Goal: Find contact information: Find contact information

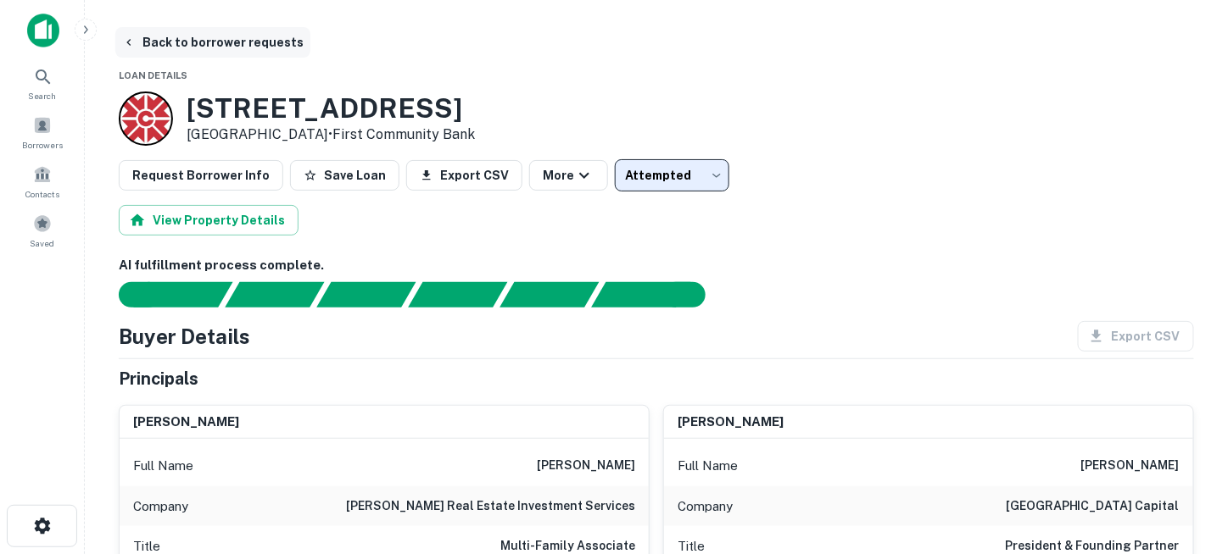
click at [176, 45] on button "Back to borrower requests" at bounding box center [212, 42] width 195 height 31
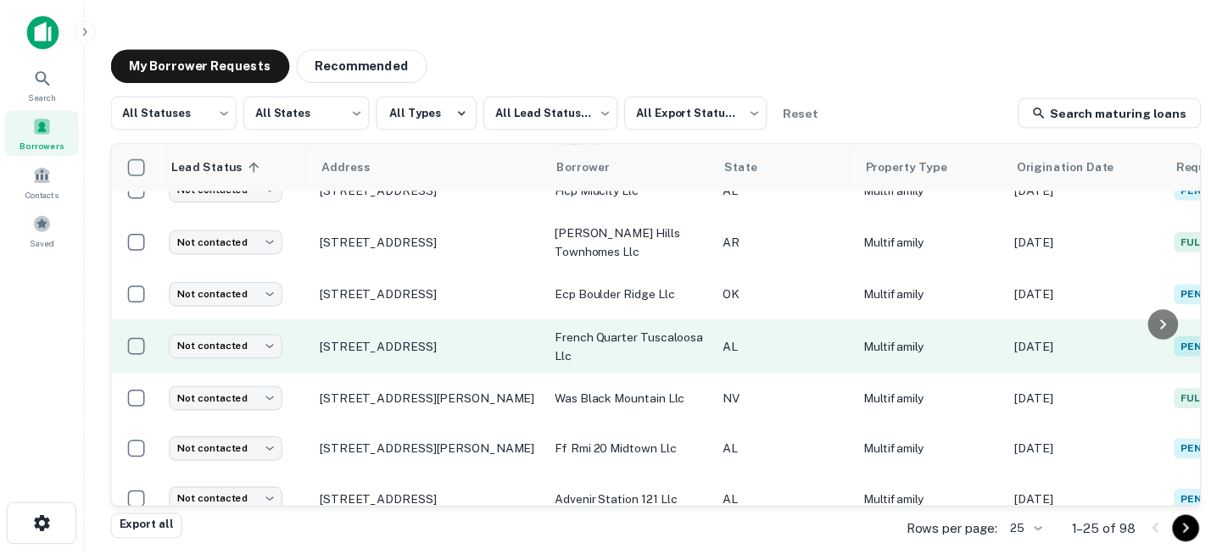
scroll to position [880, 0]
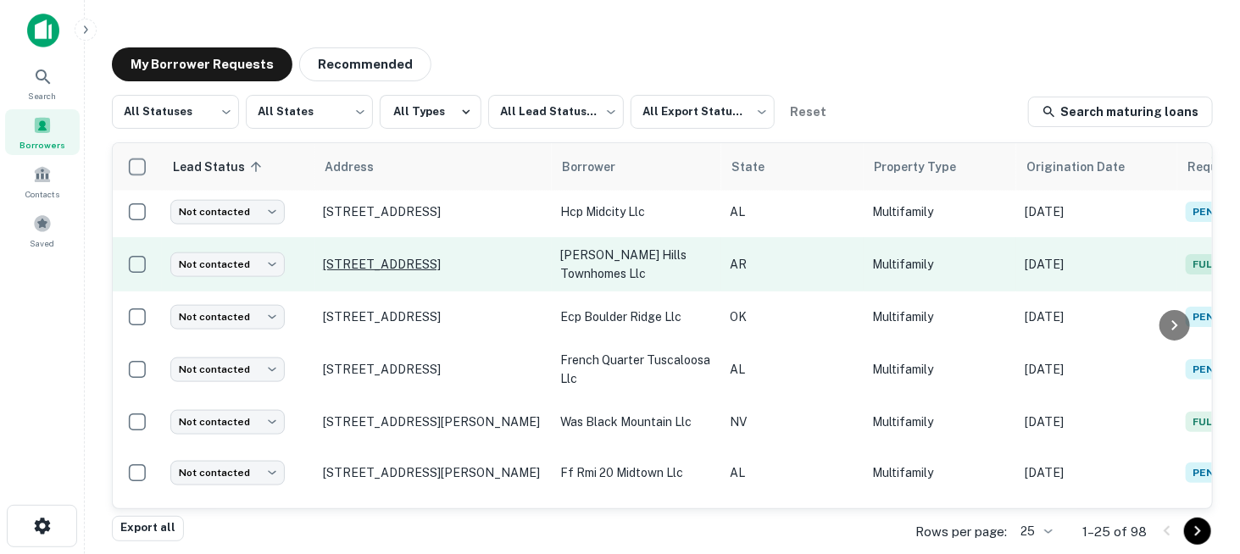
click at [448, 262] on p "[STREET_ADDRESS]" at bounding box center [433, 264] width 220 height 15
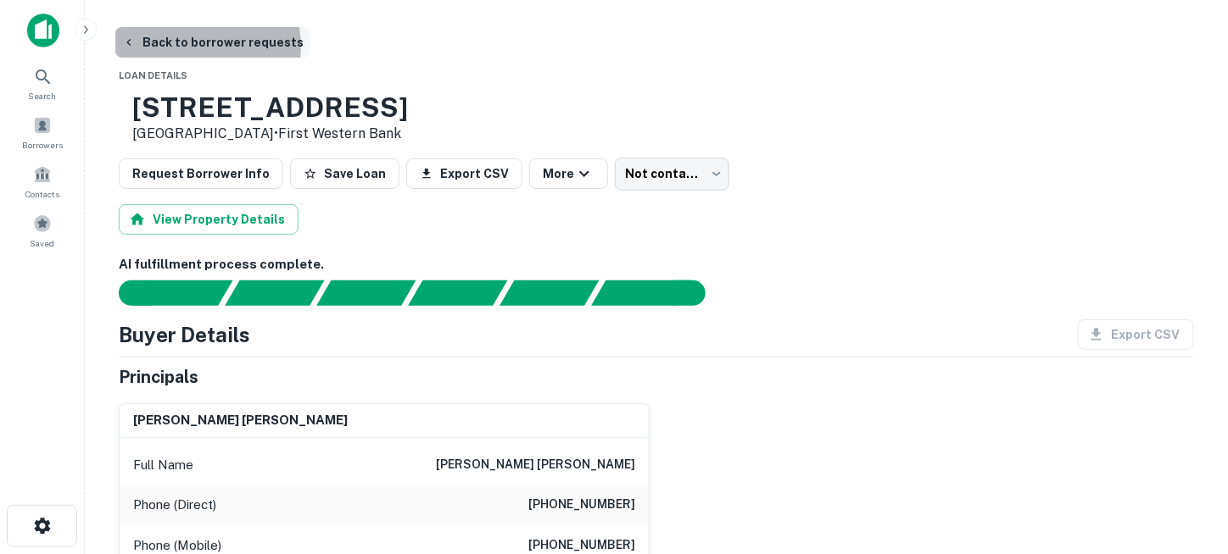
click at [185, 47] on button "Back to borrower requests" at bounding box center [212, 42] width 195 height 31
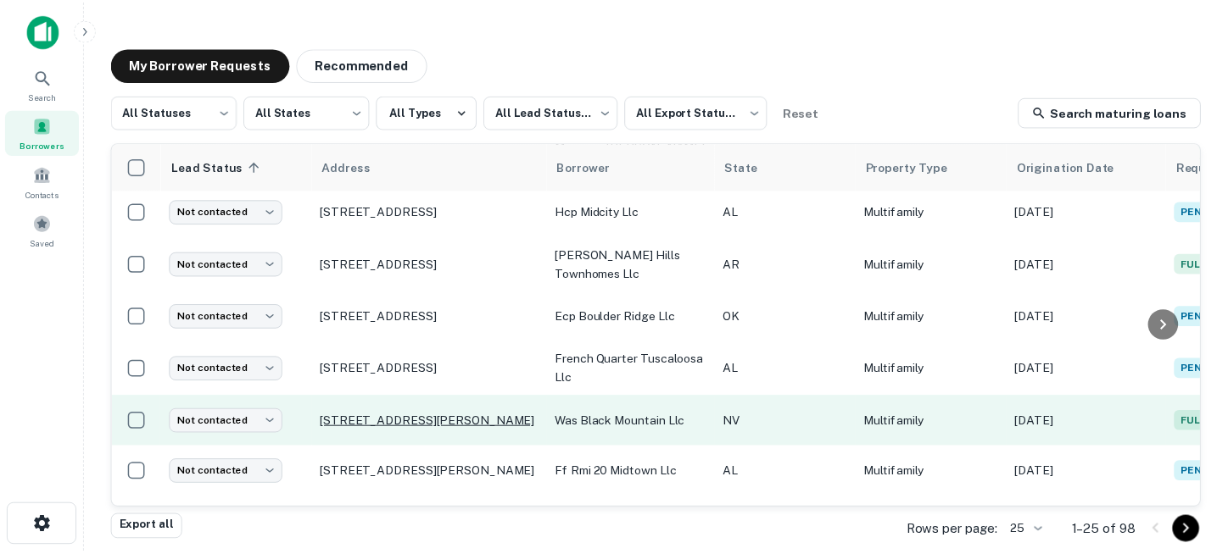
scroll to position [965, 0]
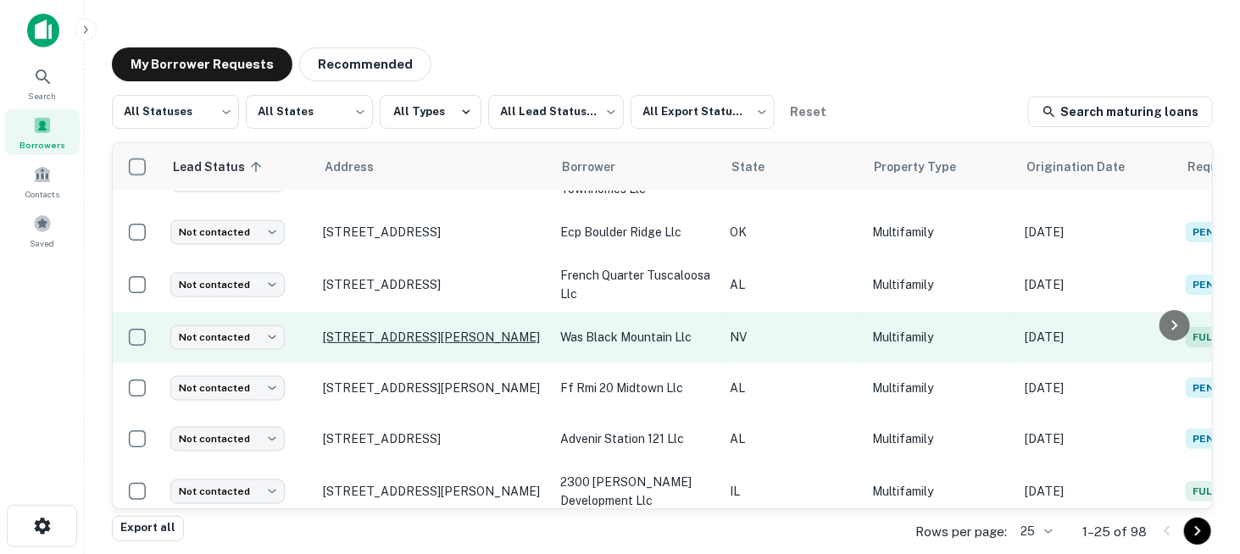
click at [415, 340] on p "[STREET_ADDRESS][PERSON_NAME]" at bounding box center [433, 337] width 220 height 15
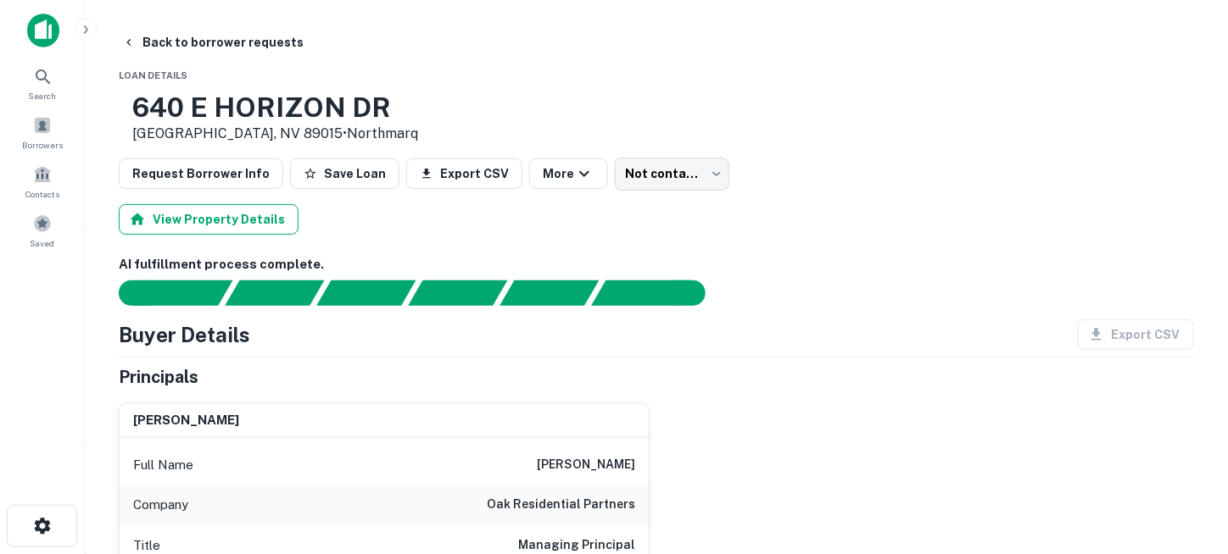
click at [225, 216] on button "View Property Details" at bounding box center [209, 219] width 180 height 31
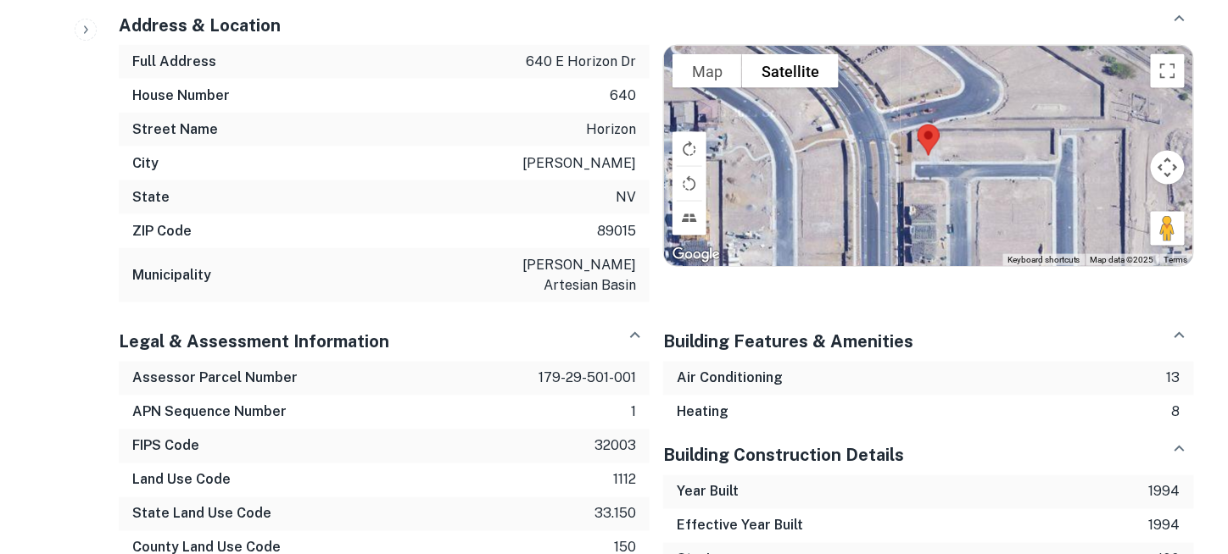
scroll to position [848, 0]
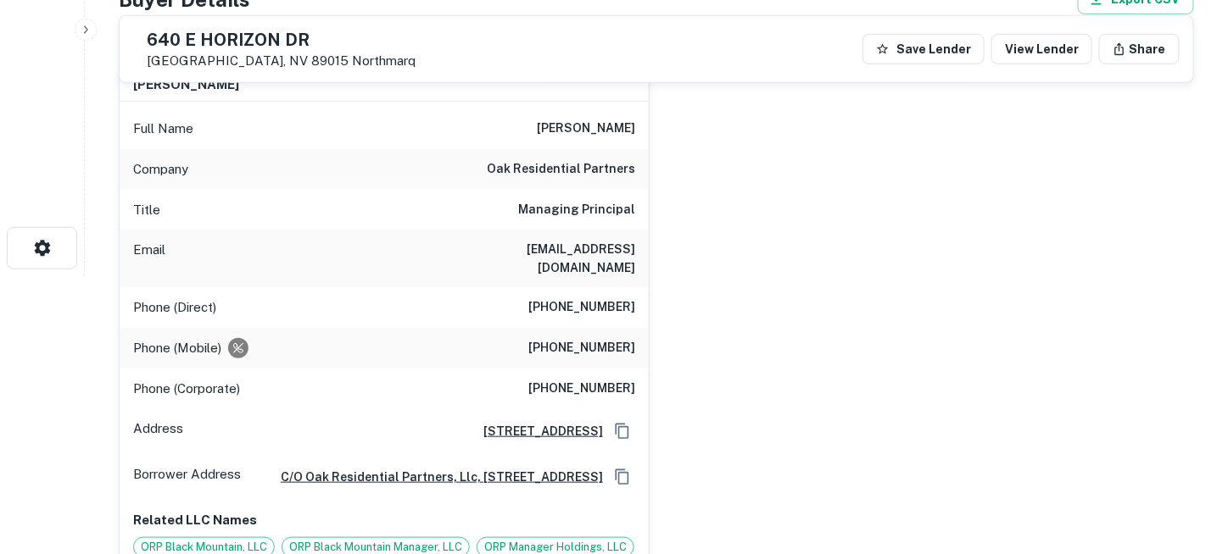
scroll to position [254, 0]
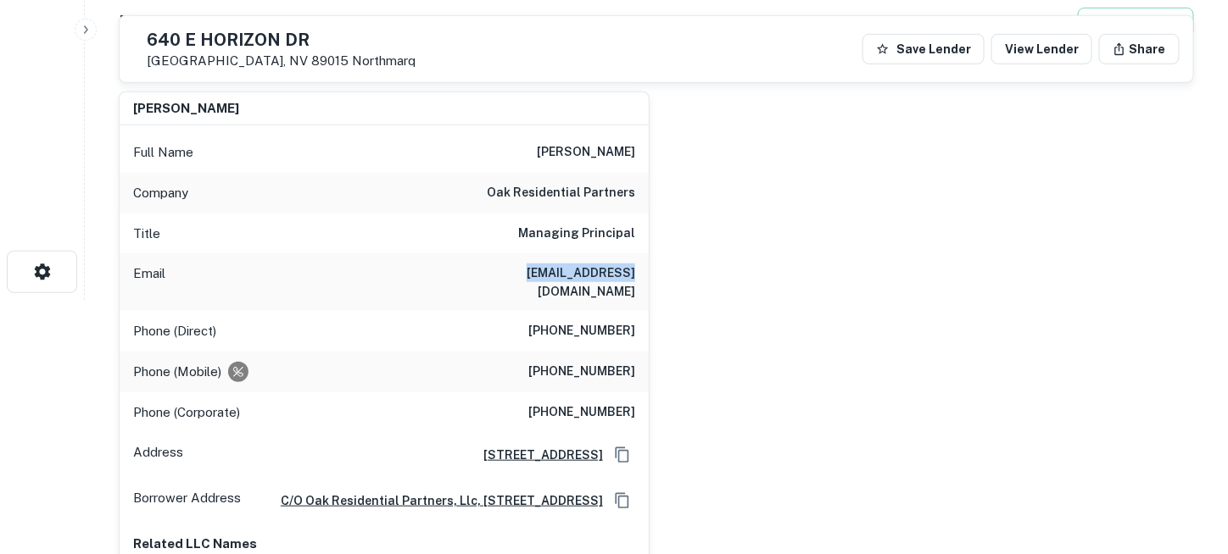
drag, startPoint x: 536, startPoint y: 270, endPoint x: 643, endPoint y: 271, distance: 107.7
click at [643, 271] on div "Email [EMAIL_ADDRESS][DOMAIN_NAME]" at bounding box center [384, 282] width 529 height 58
copy h6 "[EMAIL_ADDRESS][DOMAIN_NAME]"
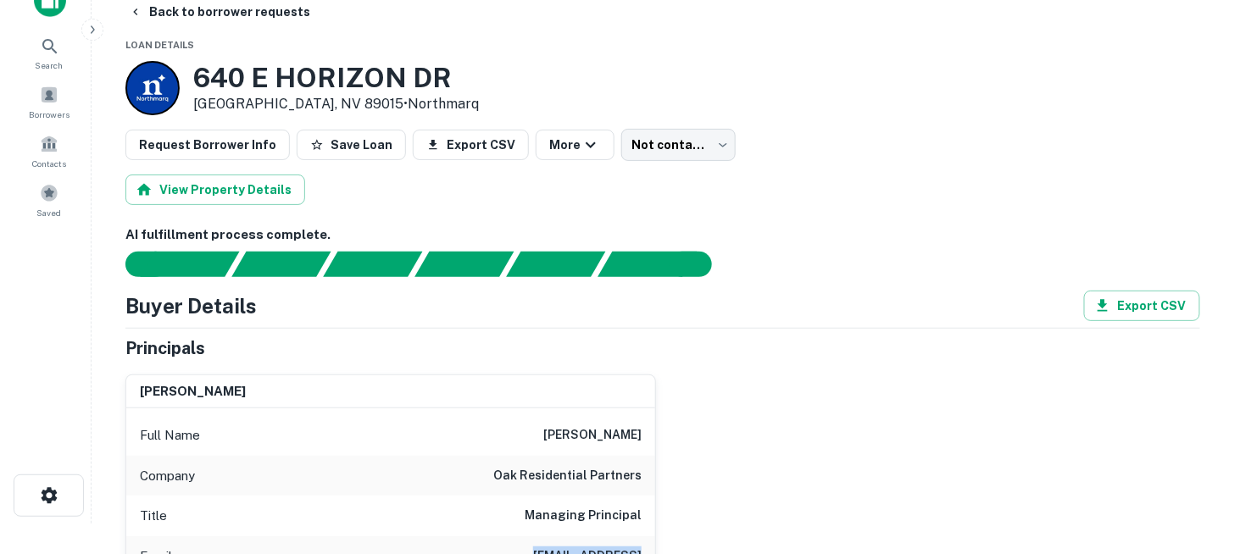
scroll to position [0, 0]
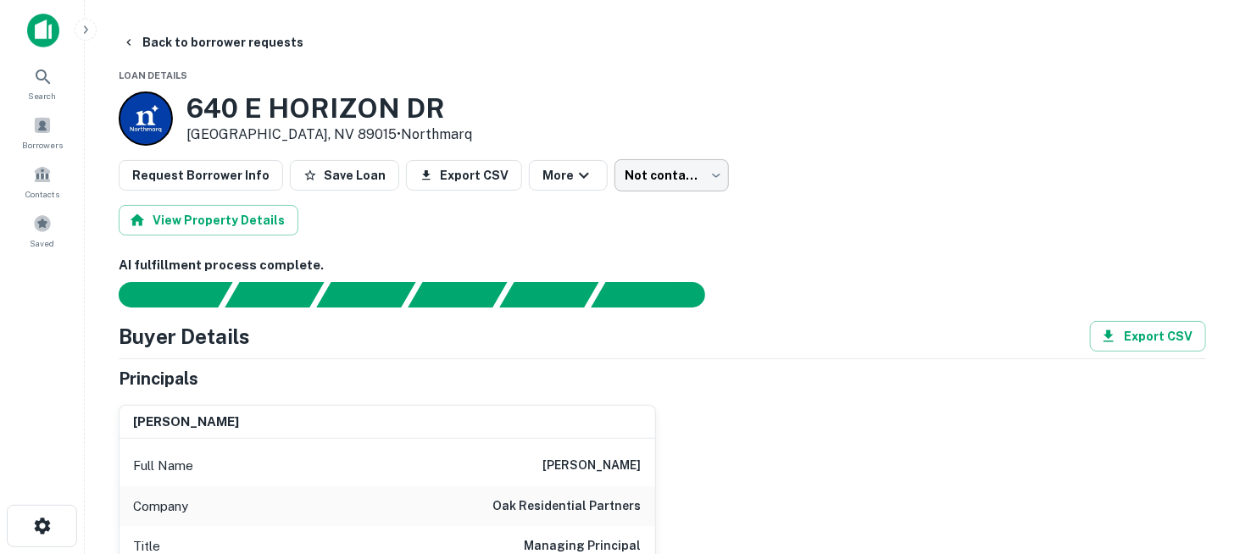
click at [655, 174] on body "Search Borrowers Contacts Saved Back to borrower requests Loan Details [STREET_…" at bounding box center [620, 277] width 1240 height 554
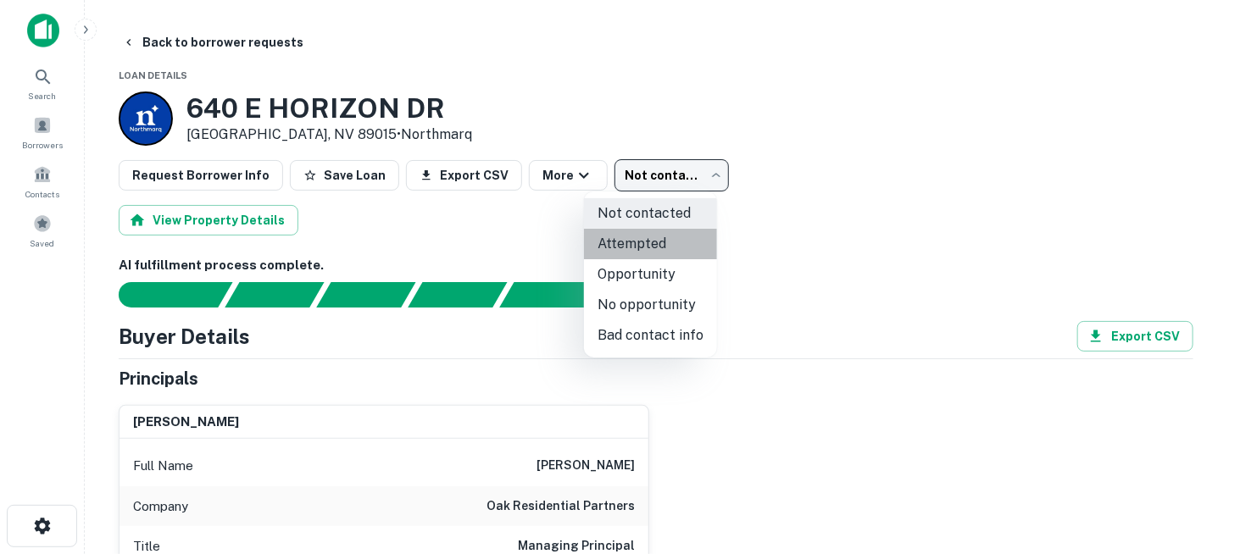
click at [653, 237] on li "Attempted" at bounding box center [650, 244] width 133 height 31
type input "*********"
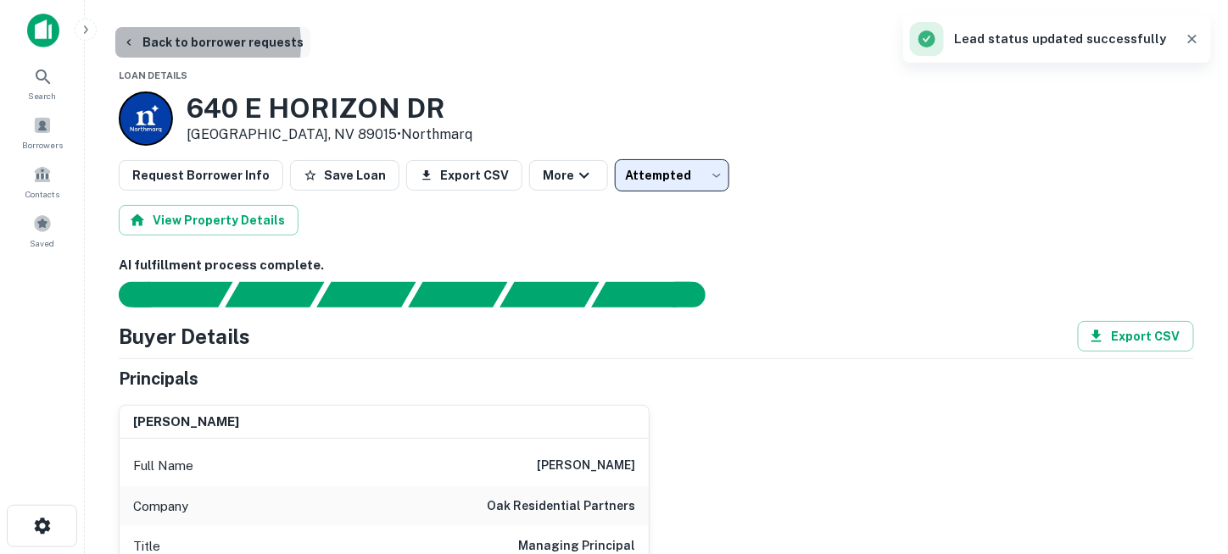
click at [181, 44] on button "Back to borrower requests" at bounding box center [212, 42] width 195 height 31
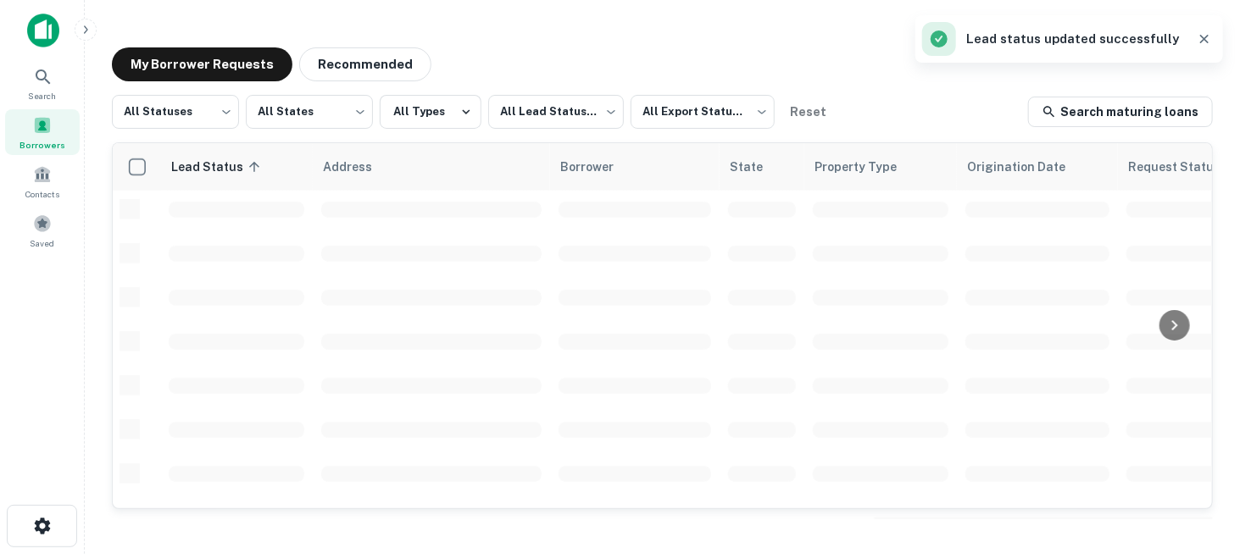
scroll to position [795, 0]
